Goal: Book appointment/travel/reservation

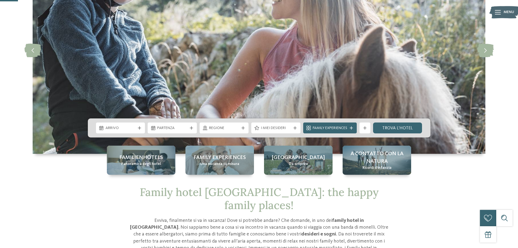
scroll to position [82, 0]
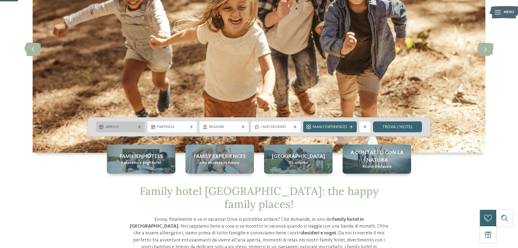
click at [128, 127] on span "Arrivo" at bounding box center [121, 126] width 30 height 5
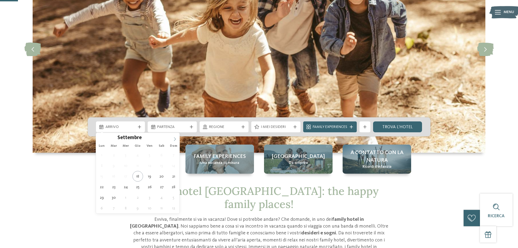
click at [175, 139] on icon at bounding box center [175, 139] width 2 height 4
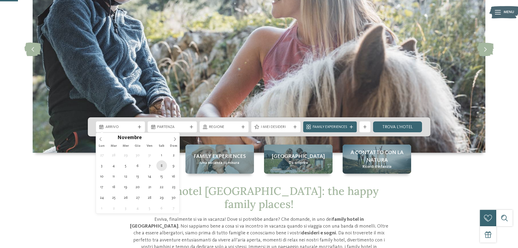
type div "[DATE]"
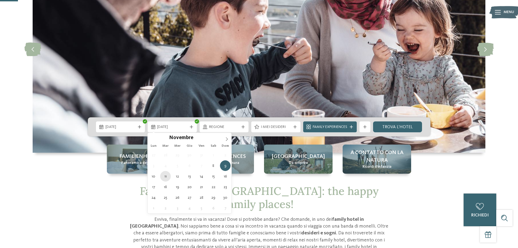
type div "[DATE]"
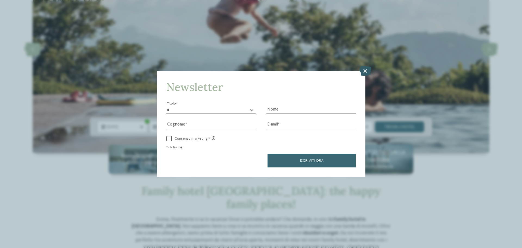
click at [365, 70] on icon at bounding box center [366, 71] width 12 height 10
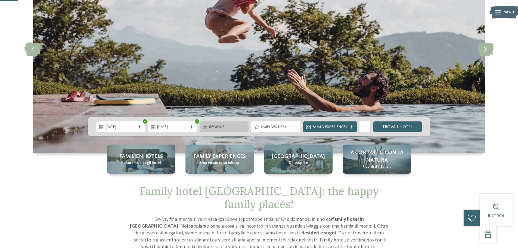
click at [219, 125] on span "Regione" at bounding box center [224, 126] width 30 height 5
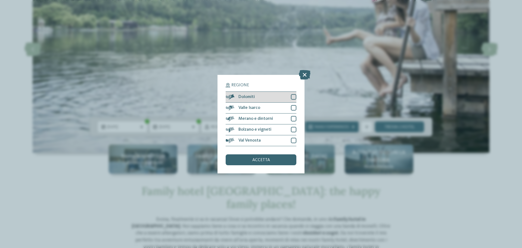
click at [292, 97] on div at bounding box center [293, 96] width 5 height 5
click at [294, 105] on div "Valle Isarco" at bounding box center [261, 108] width 71 height 11
click at [293, 118] on div at bounding box center [293, 118] width 5 height 5
click at [293, 130] on div at bounding box center [293, 129] width 5 height 5
click at [293, 141] on div at bounding box center [293, 140] width 5 height 5
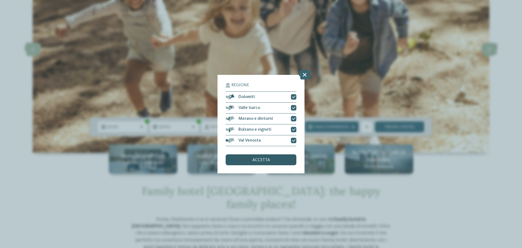
click at [283, 161] on div "accetta" at bounding box center [261, 159] width 71 height 11
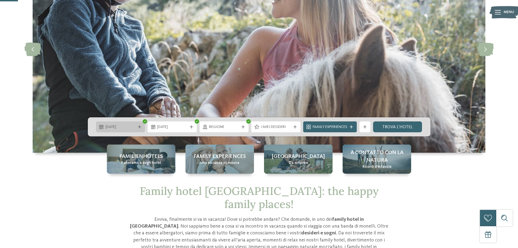
click at [135, 125] on span "[DATE]" at bounding box center [121, 126] width 30 height 5
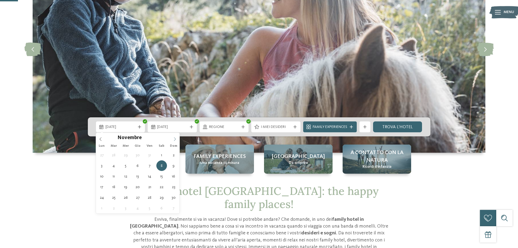
click at [174, 139] on icon at bounding box center [175, 139] width 4 height 4
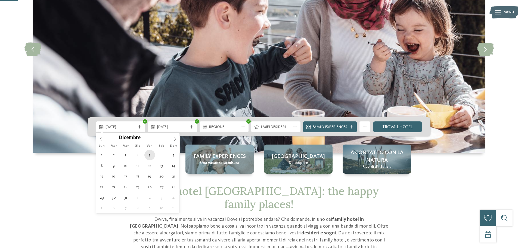
type div "[DATE]"
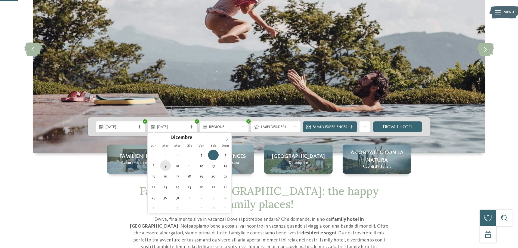
type div "[DATE]"
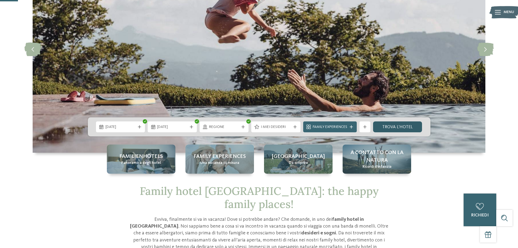
click at [404, 127] on link "trova l’hotel" at bounding box center [397, 126] width 49 height 11
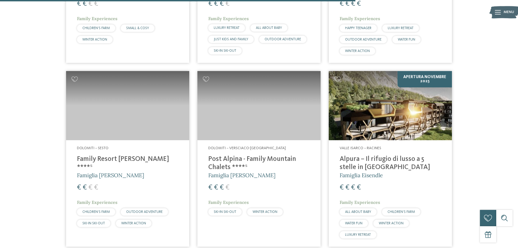
scroll to position [695, 0]
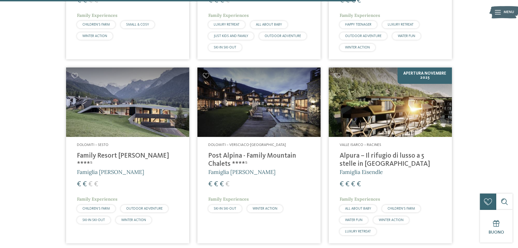
click at [104, 154] on h4 "Family Resort [PERSON_NAME] ****ˢ" at bounding box center [127, 160] width 101 height 16
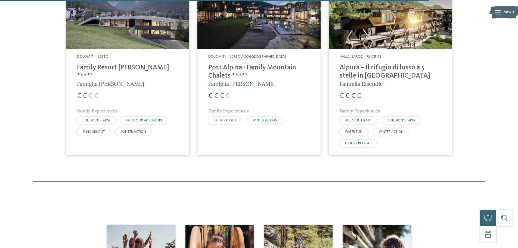
scroll to position [843, 0]
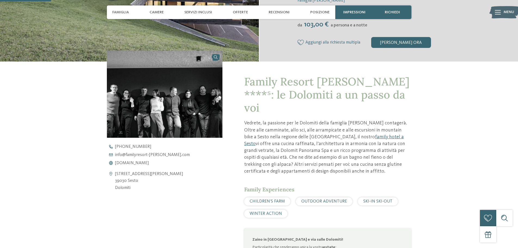
scroll to position [163, 0]
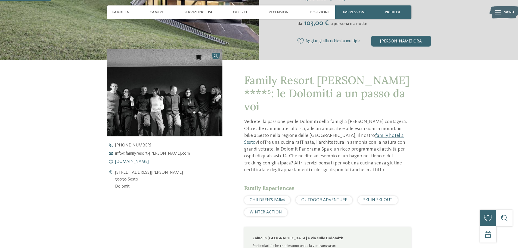
click at [149, 161] on span "www.familyresort-rainer.com" at bounding box center [132, 161] width 34 height 4
